Goal: Task Accomplishment & Management: Complete application form

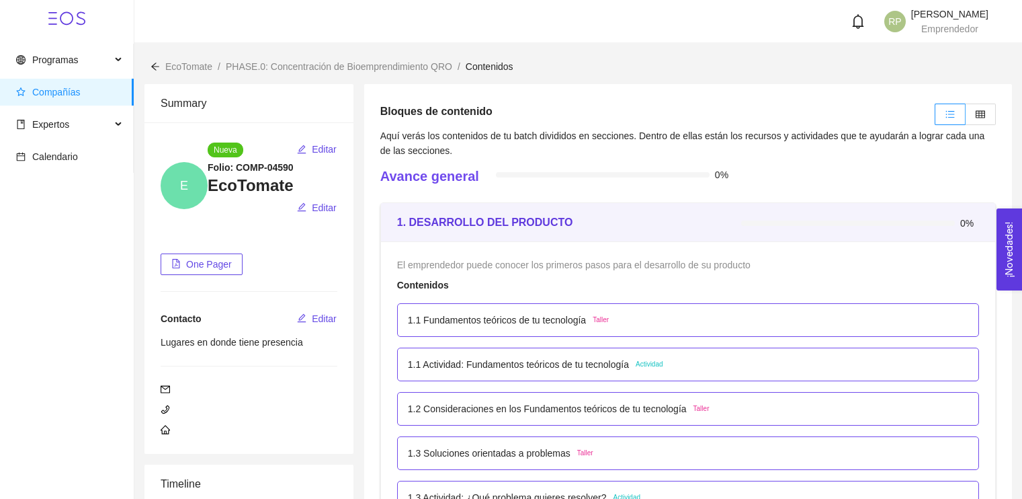
scroll to position [247, 0]
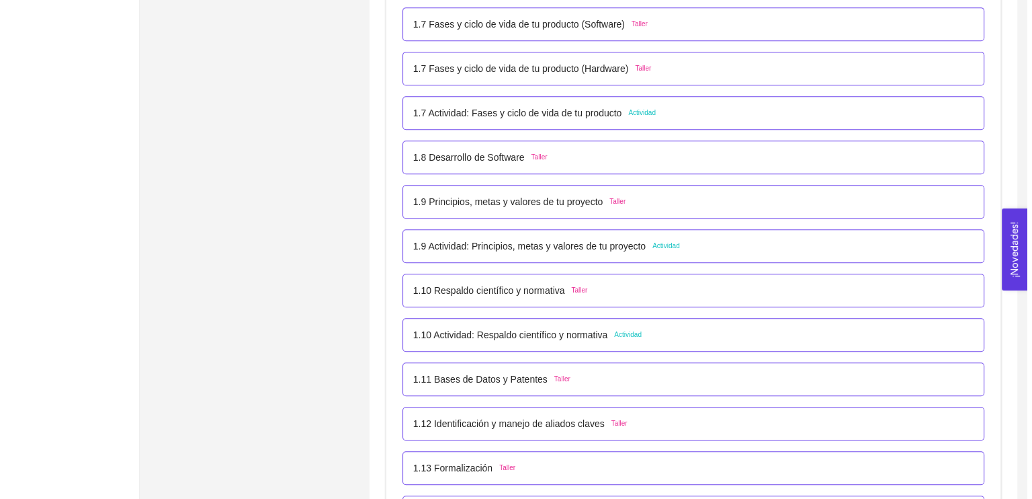
scroll to position [929, 0]
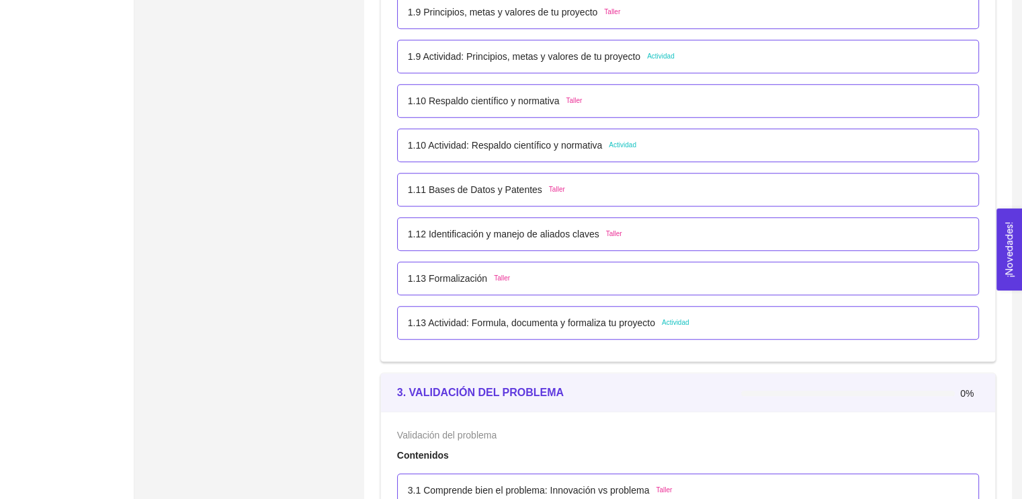
click at [515, 238] on p "1.12 Identificación y manejo de aliados claves" at bounding box center [504, 233] width 192 height 15
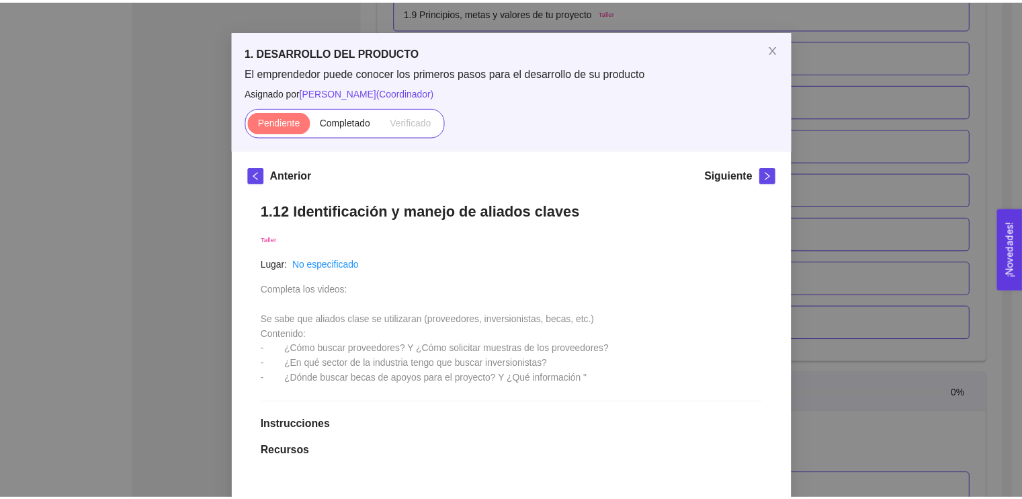
scroll to position [0, 0]
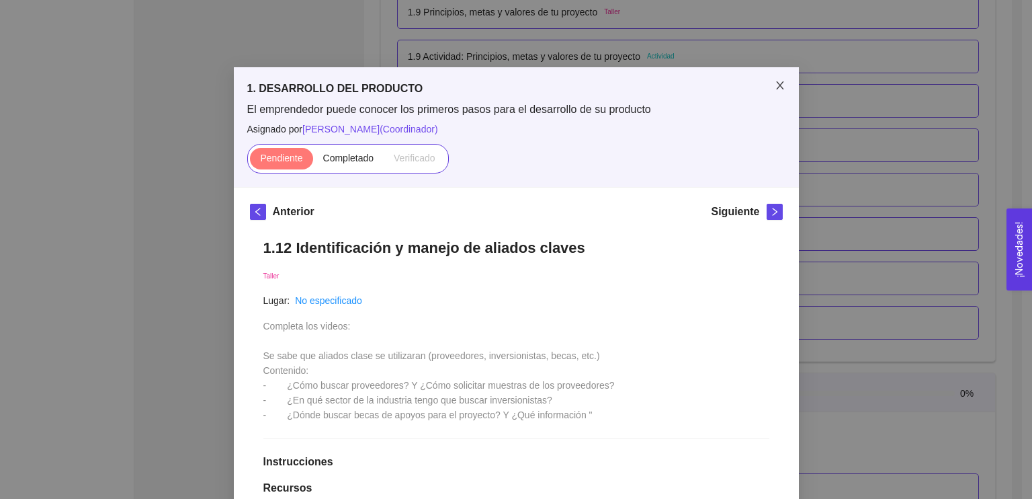
click at [769, 93] on span "Close" at bounding box center [780, 86] width 38 height 38
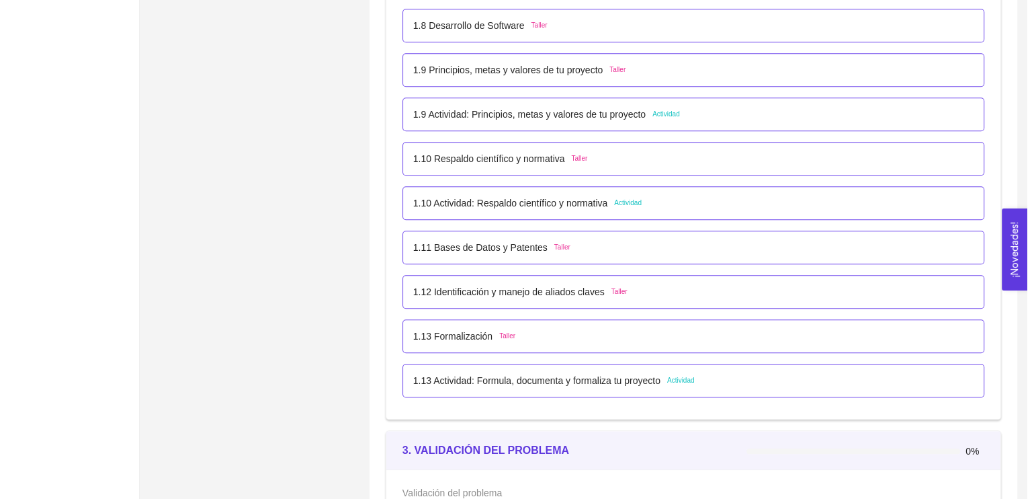
scroll to position [868, 0]
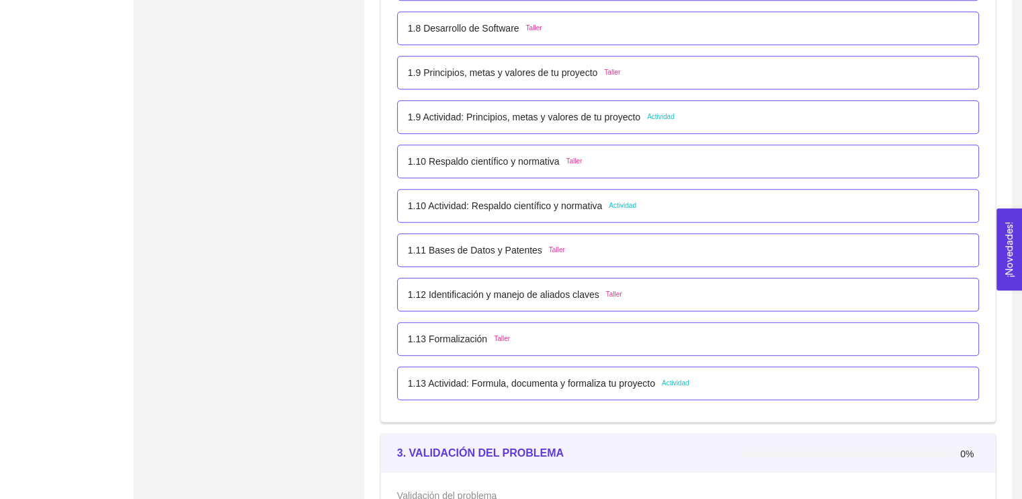
click at [560, 243] on div "1.11 Bases de Datos y Patentes Taller" at bounding box center [688, 250] width 560 height 15
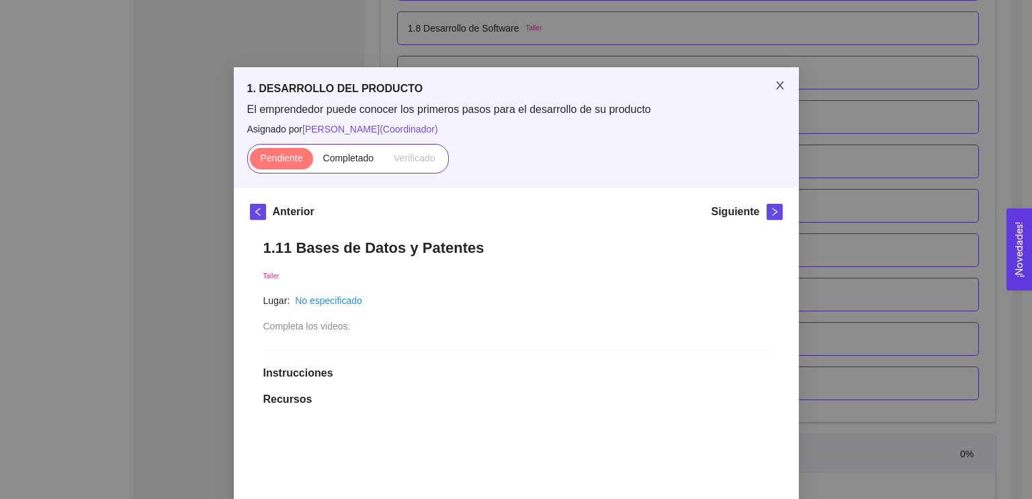
click at [777, 89] on icon "close" at bounding box center [779, 85] width 7 height 8
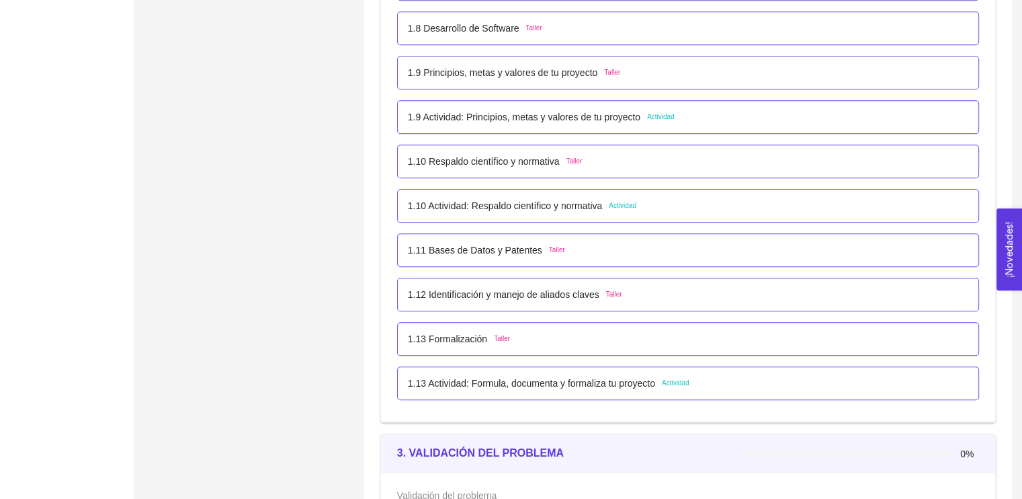
click at [554, 208] on p "1.10 Actividad: Respaldo científico y normativa" at bounding box center [505, 205] width 195 height 15
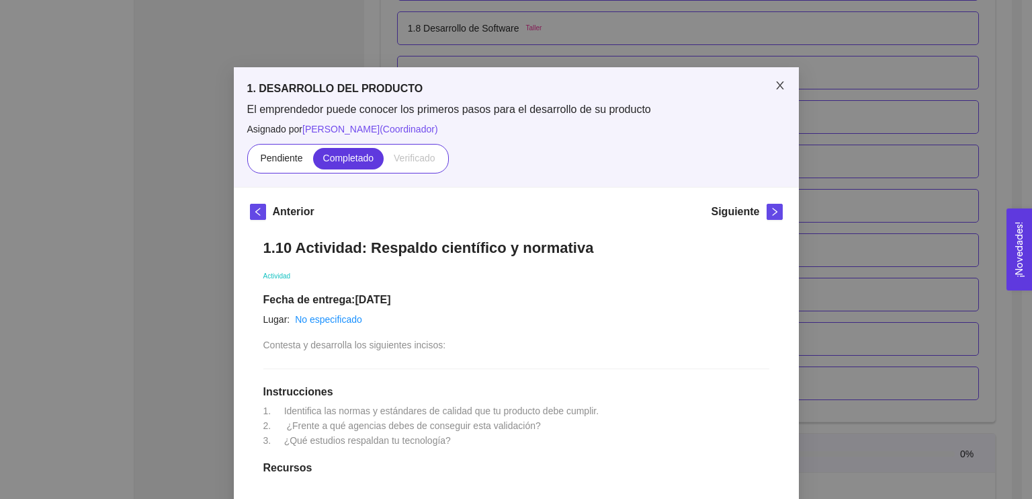
click at [776, 86] on icon "close" at bounding box center [779, 85] width 7 height 8
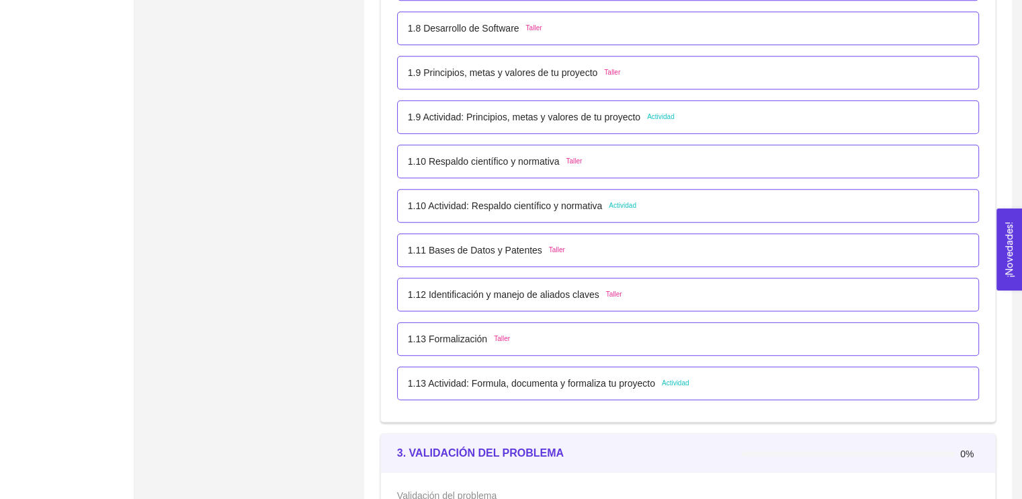
click at [503, 246] on p "1.11 Bases de Datos y Patentes" at bounding box center [475, 250] width 134 height 15
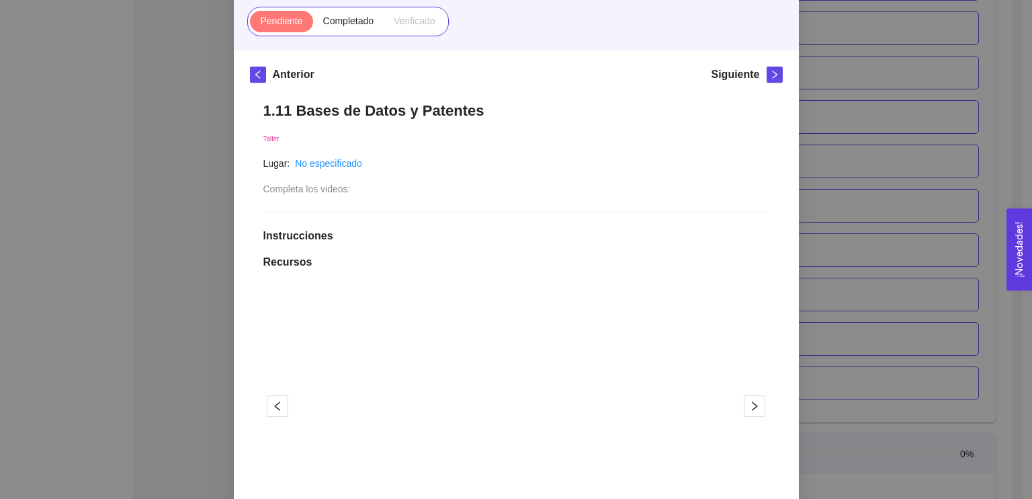
scroll to position [137, 0]
click at [352, 17] on span "Completado" at bounding box center [348, 20] width 51 height 11
click at [313, 24] on input "Completado" at bounding box center [313, 24] width 0 height 0
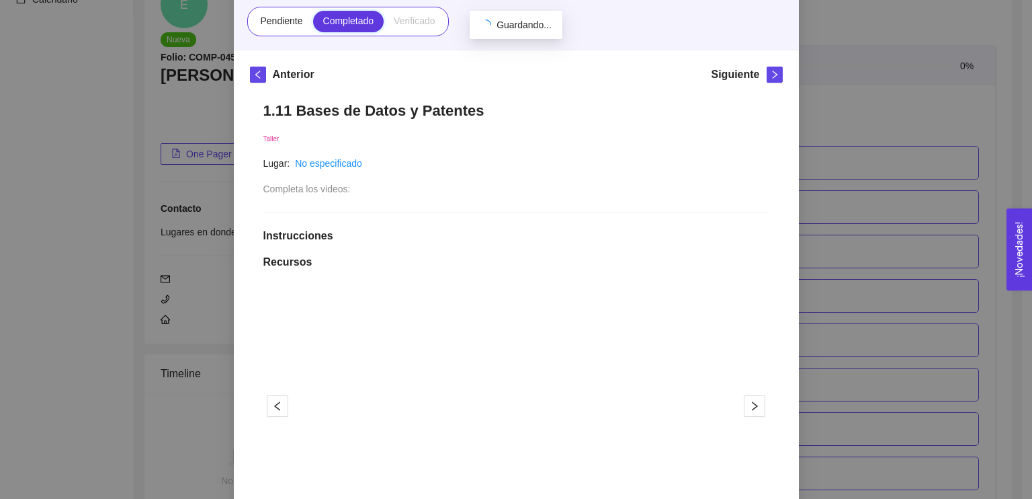
scroll to position [868, 0]
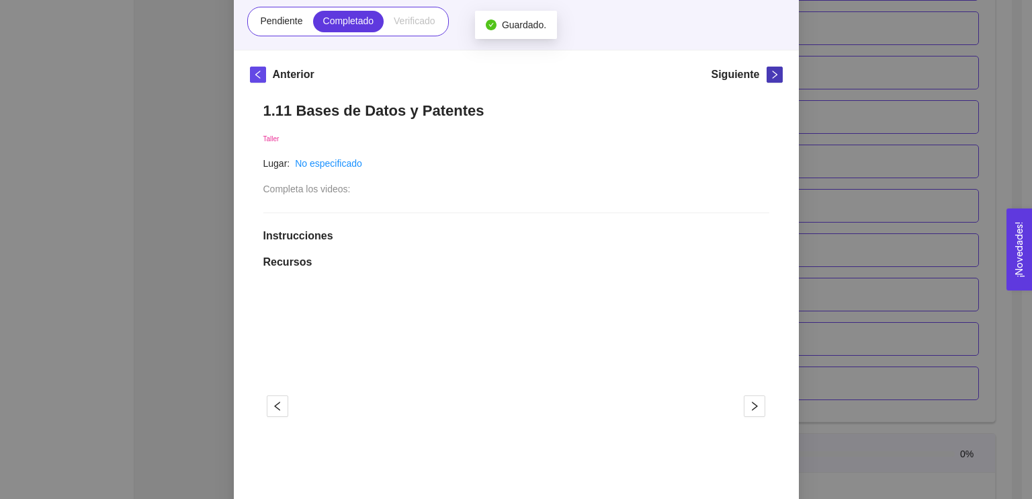
click at [770, 78] on icon "right" at bounding box center [774, 74] width 9 height 9
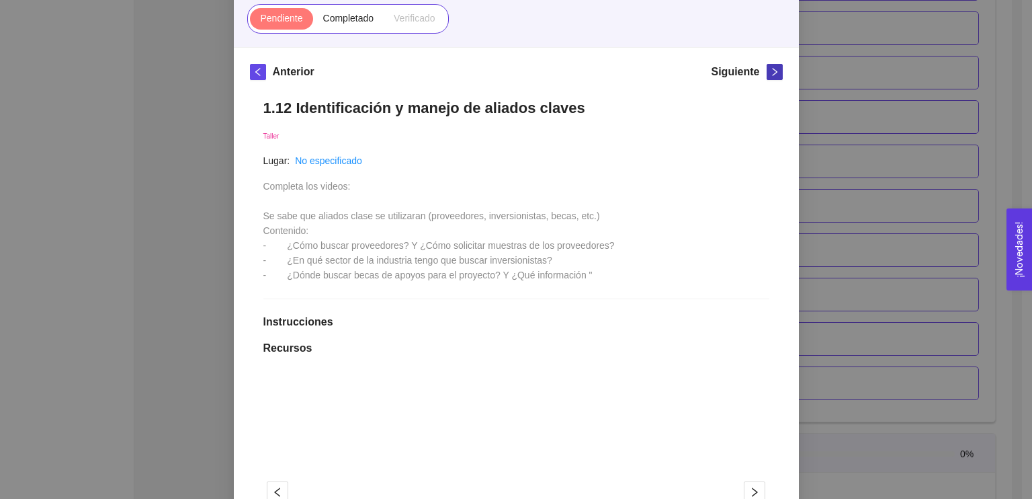
scroll to position [37, 0]
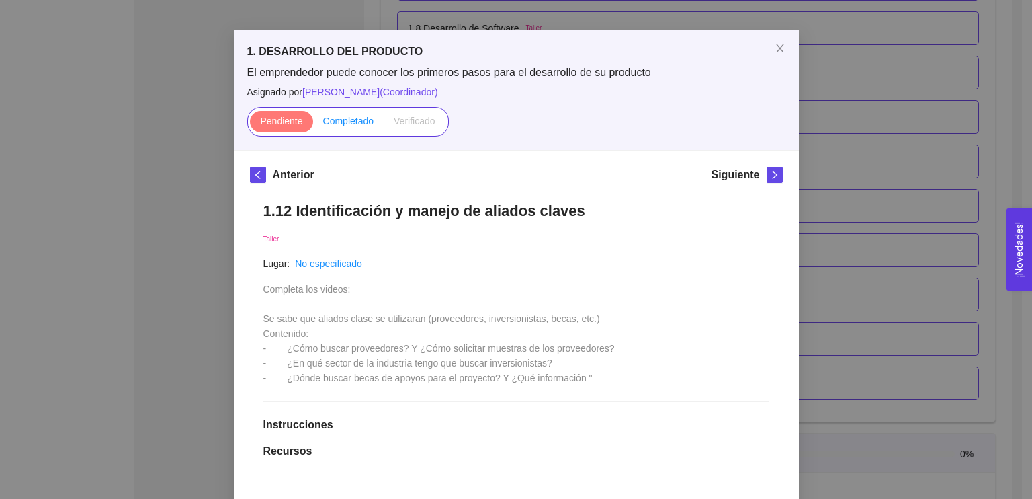
click at [350, 118] on span "Completado" at bounding box center [348, 121] width 51 height 11
click at [313, 124] on input "Completado" at bounding box center [313, 124] width 0 height 0
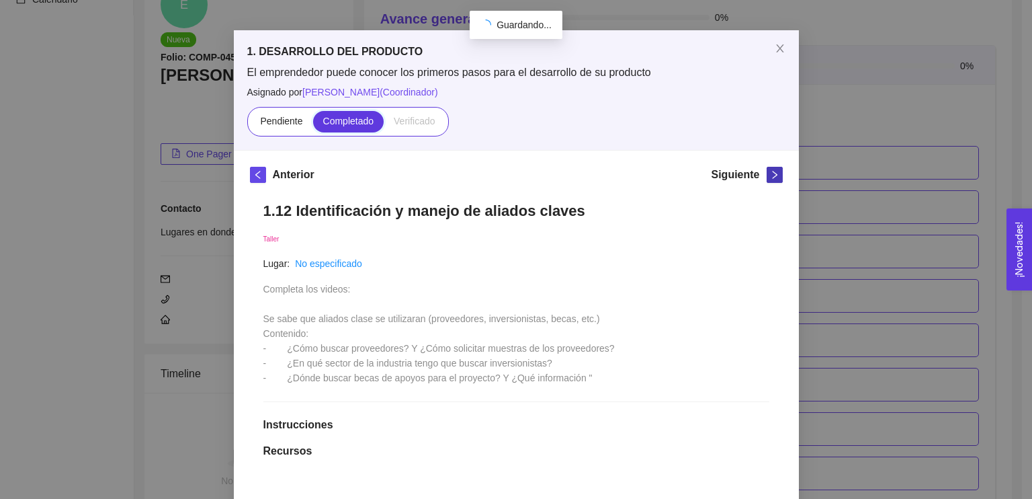
scroll to position [868, 0]
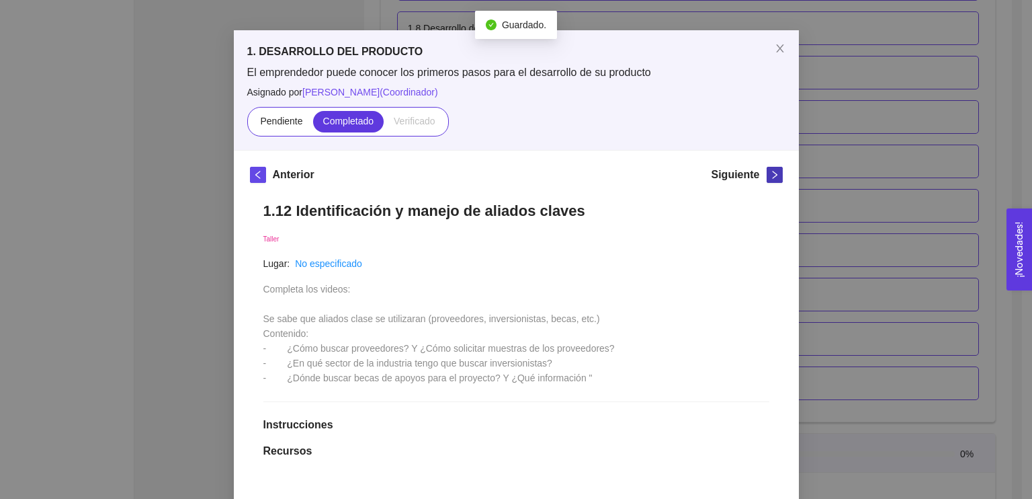
click at [770, 174] on icon "right" at bounding box center [774, 174] width 9 height 9
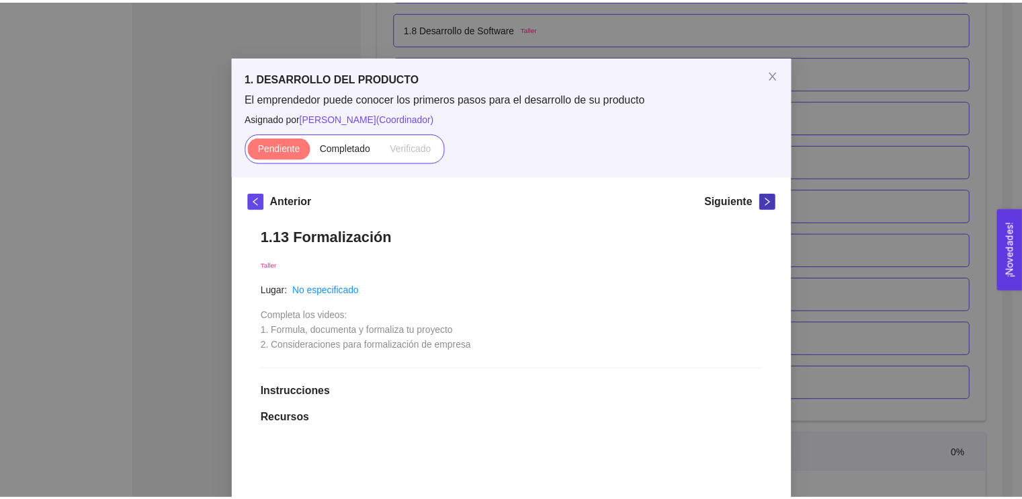
scroll to position [0, 0]
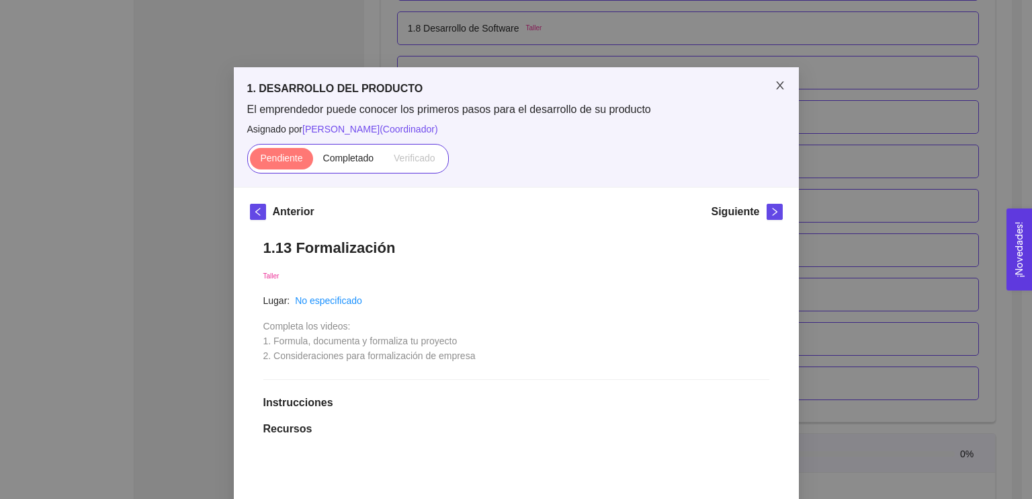
click at [775, 83] on icon "close" at bounding box center [780, 85] width 11 height 11
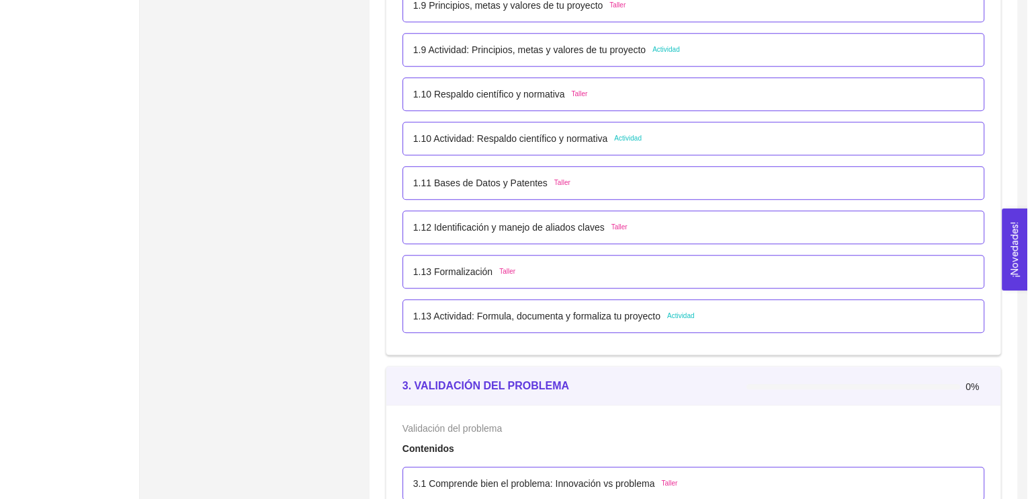
scroll to position [936, 0]
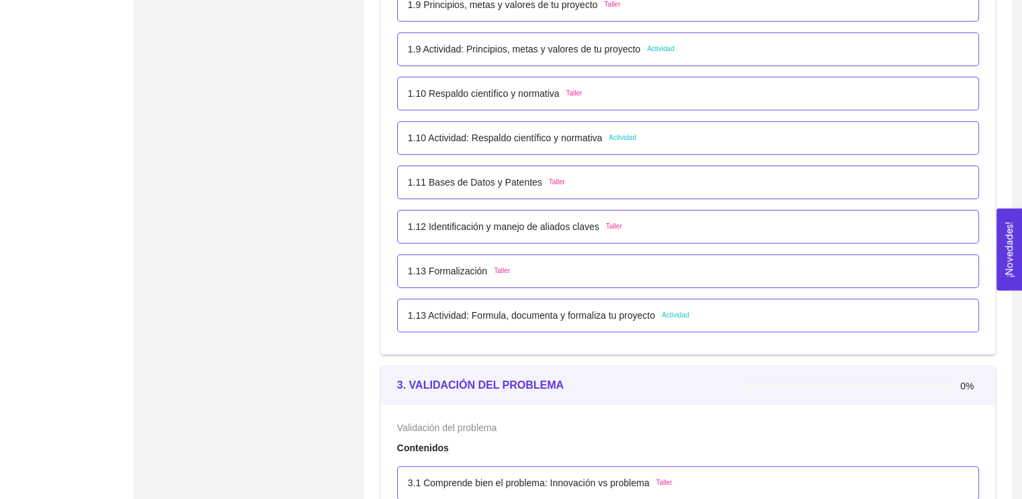
click at [548, 320] on p "1.13 Actividad: Formula, documenta y formaliza tu proyecto" at bounding box center [531, 315] width 247 height 15
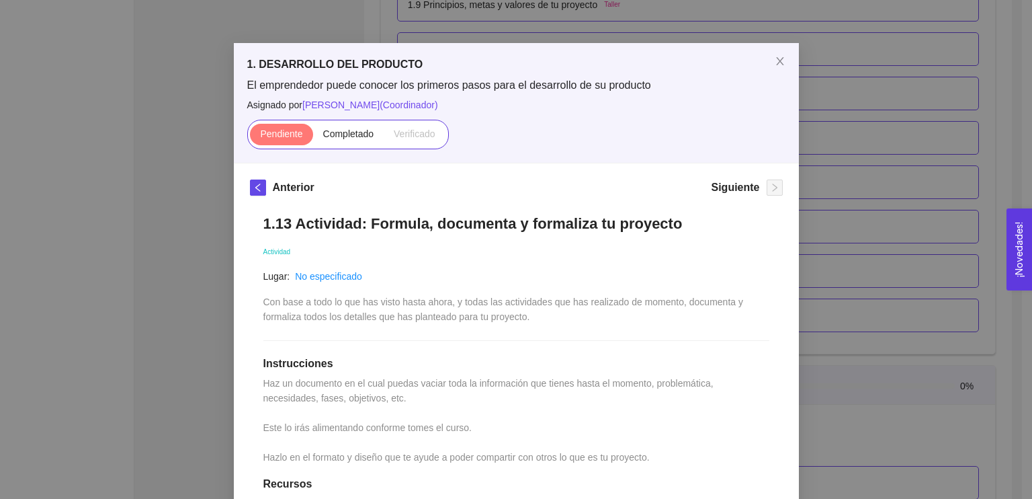
scroll to position [0, 0]
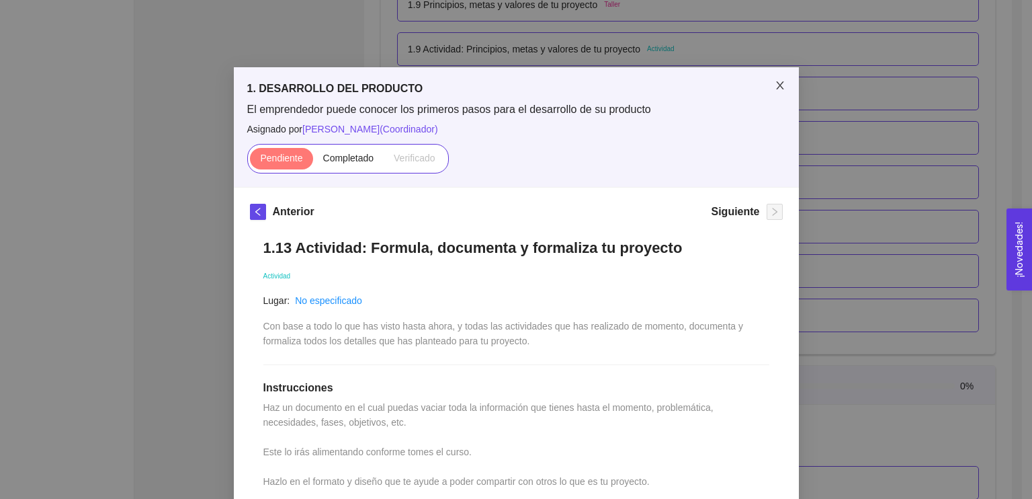
click at [775, 82] on icon "close" at bounding box center [780, 85] width 11 height 11
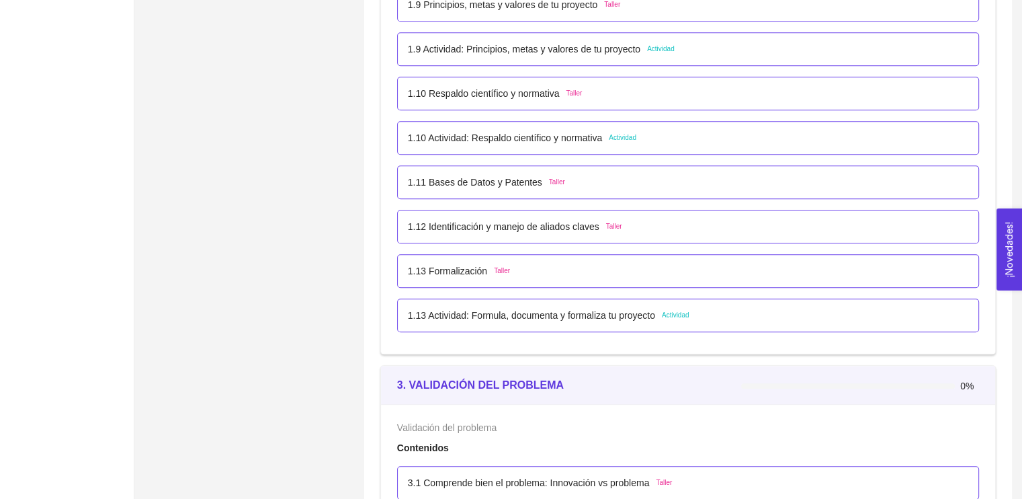
click at [603, 134] on div "1.10 Actividad: Respaldo científico y normativa Actividad" at bounding box center [522, 137] width 228 height 15
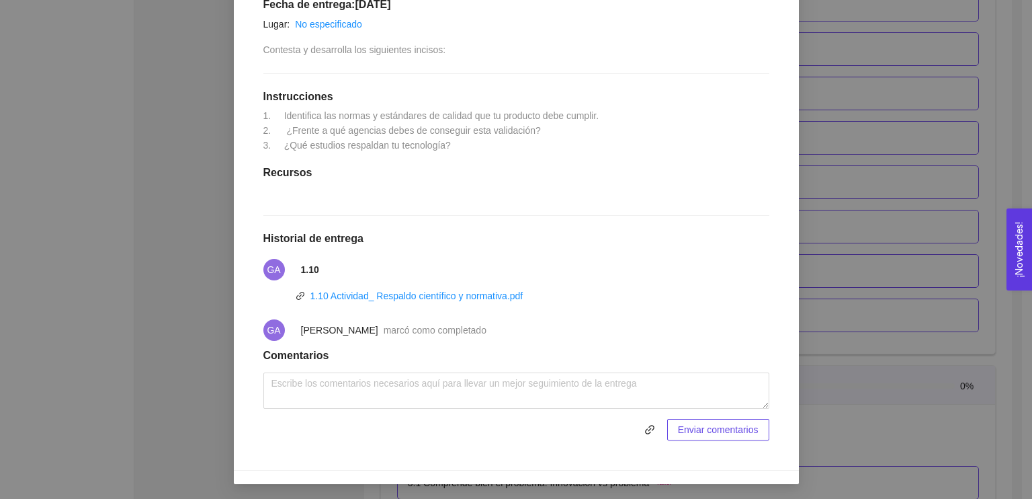
scroll to position [294, 0]
click at [860, 329] on div "1. DESARROLLO DEL PRODUCTO El emprendedor puede conocer los primeros pasos para…" at bounding box center [516, 249] width 1032 height 499
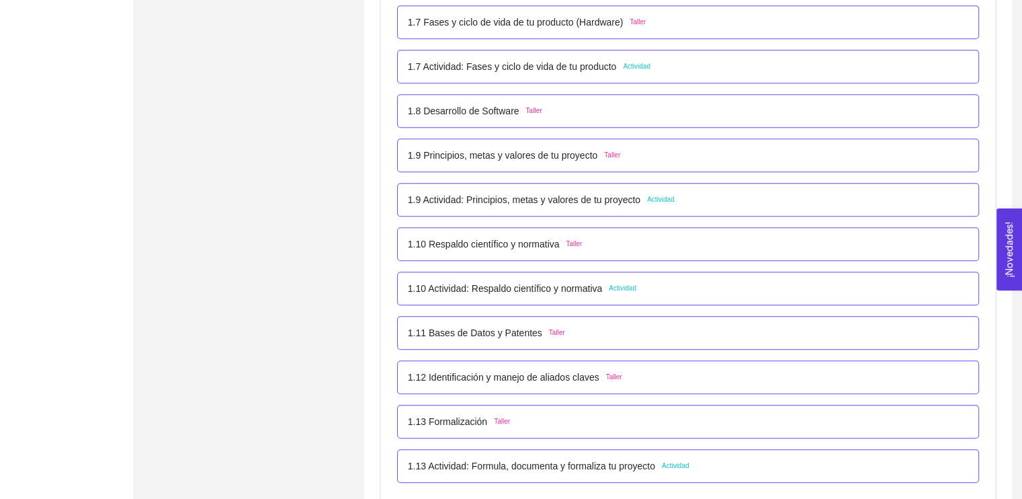
scroll to position [785, 0]
